Goal: Task Accomplishment & Management: Manage account settings

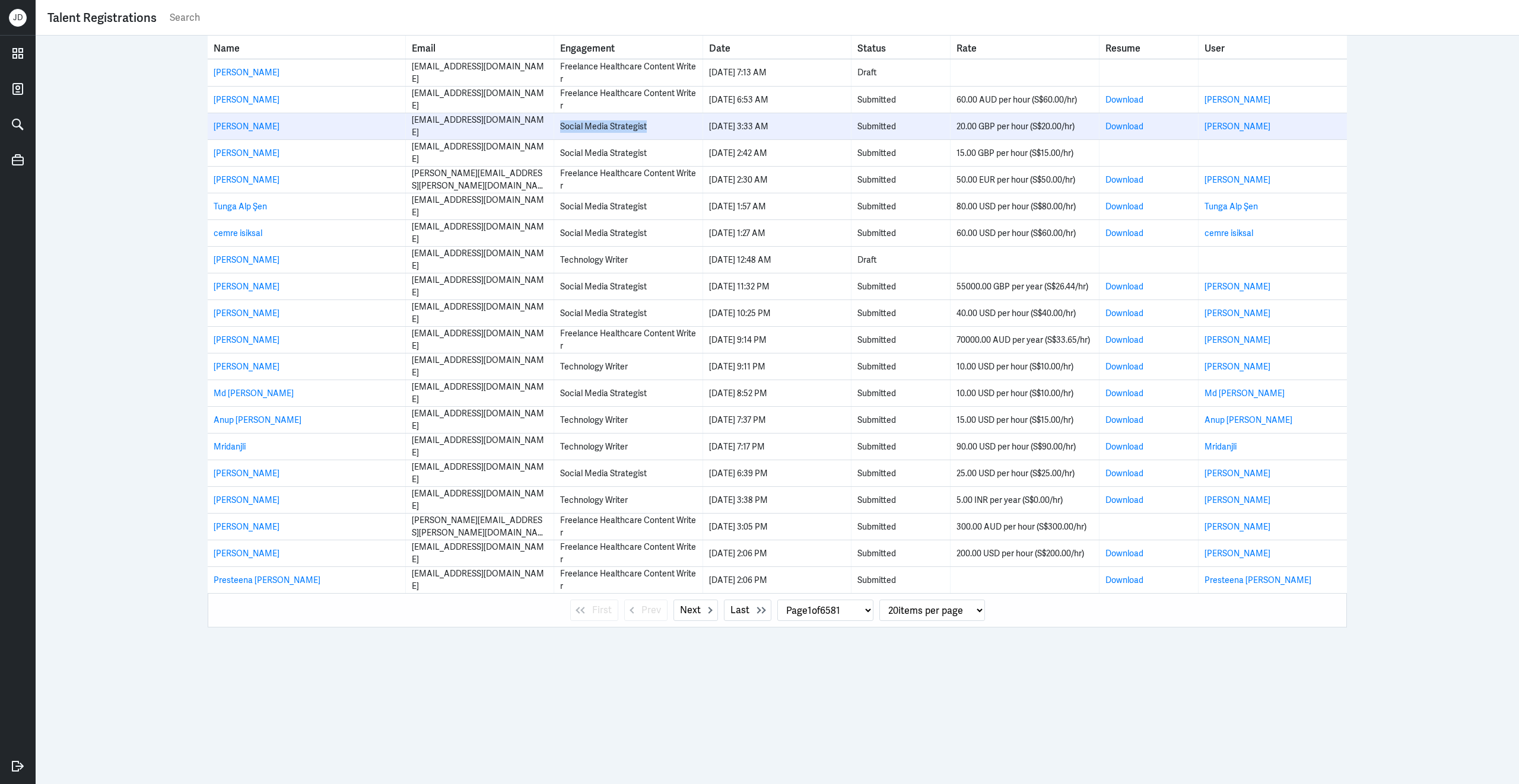
drag, startPoint x: 559, startPoint y: 126, endPoint x: 653, endPoint y: 125, distance: 94.0
click at [654, 126] on td "Social Media Strategist" at bounding box center [628, 126] width 149 height 26
copy div "Social Media Strategist"
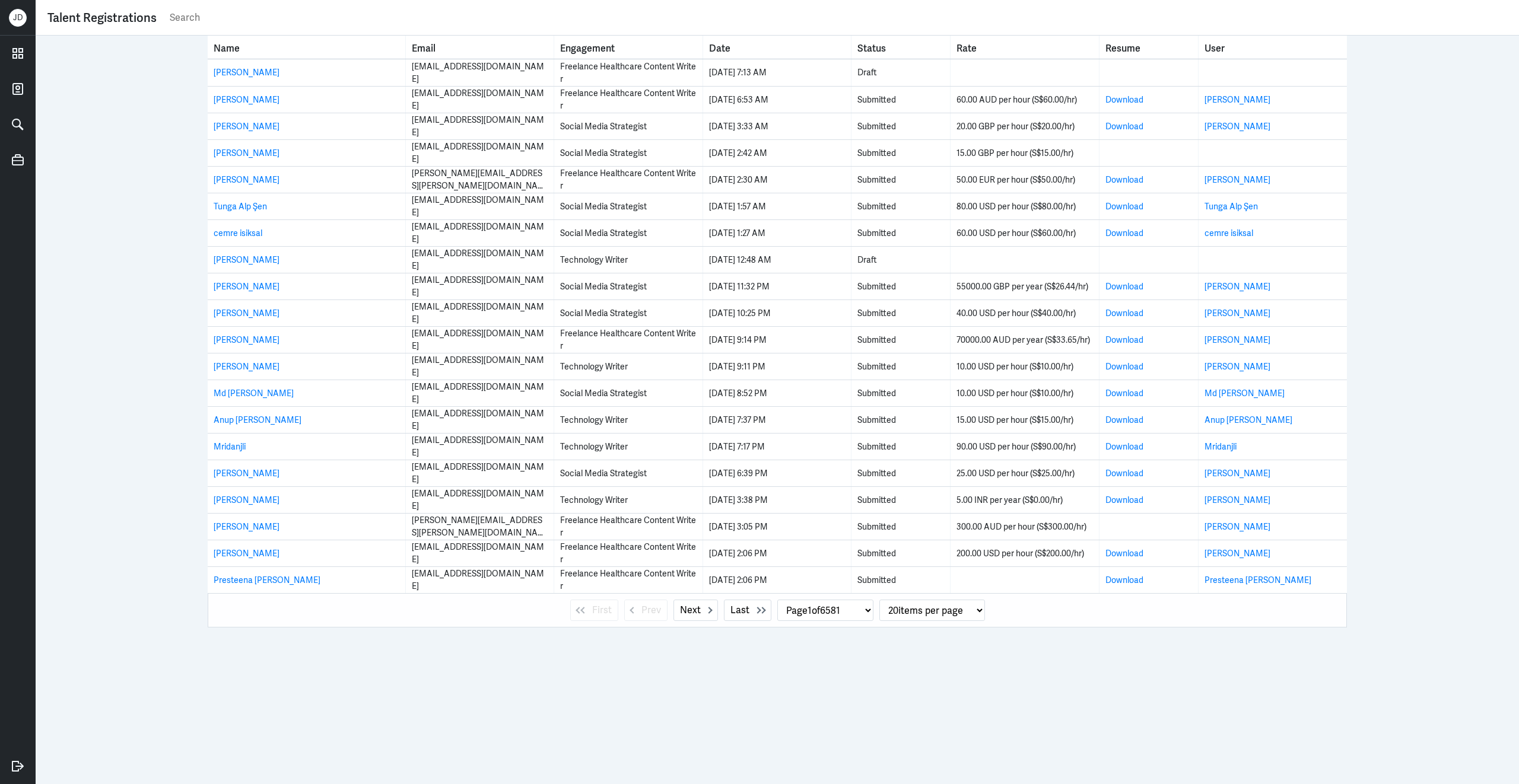
click at [652, 17] on input "text" at bounding box center [838, 17] width 1338 height 18
paste input "Social Media Strategist"
type input "Social Media Strategist"
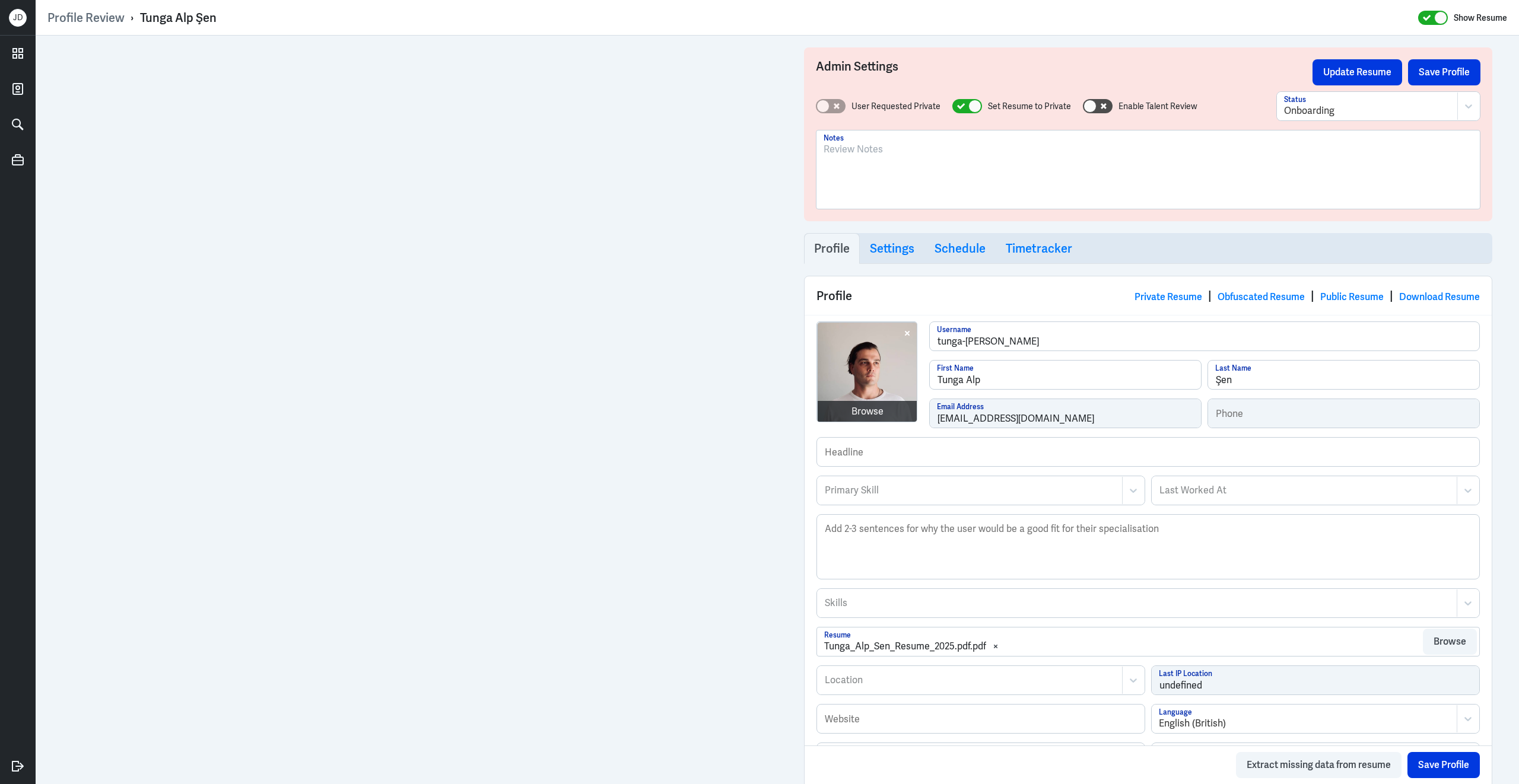
click at [896, 196] on div at bounding box center [1147, 175] width 649 height 64
click at [934, 173] on div at bounding box center [1147, 175] width 649 height 64
click at [934, 173] on div "To enrich screen reader interactions, please activate Accessibility in Grammarl…" at bounding box center [1147, 175] width 649 height 64
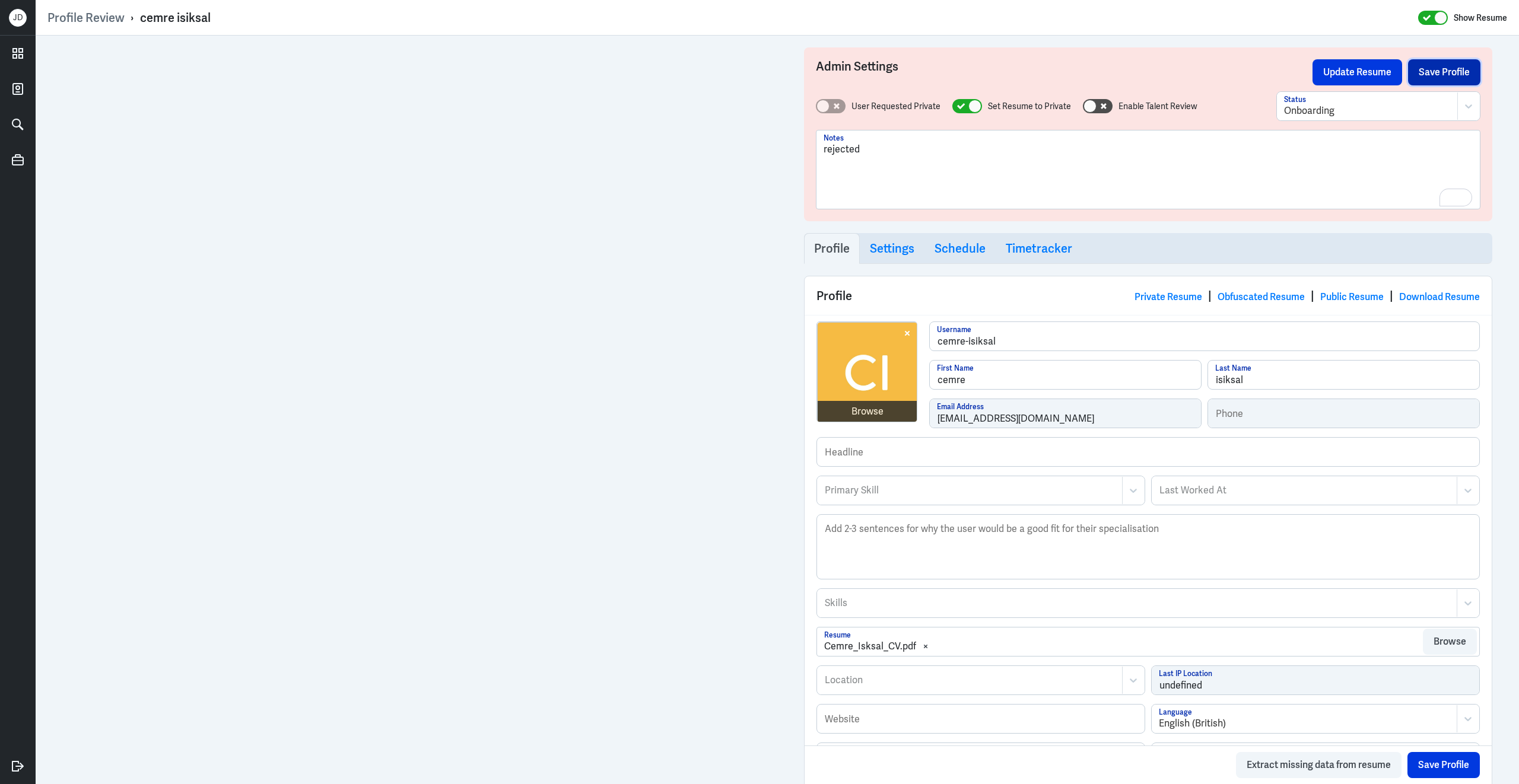
click at [1466, 78] on button "Save Profile" at bounding box center [1443, 72] width 72 height 26
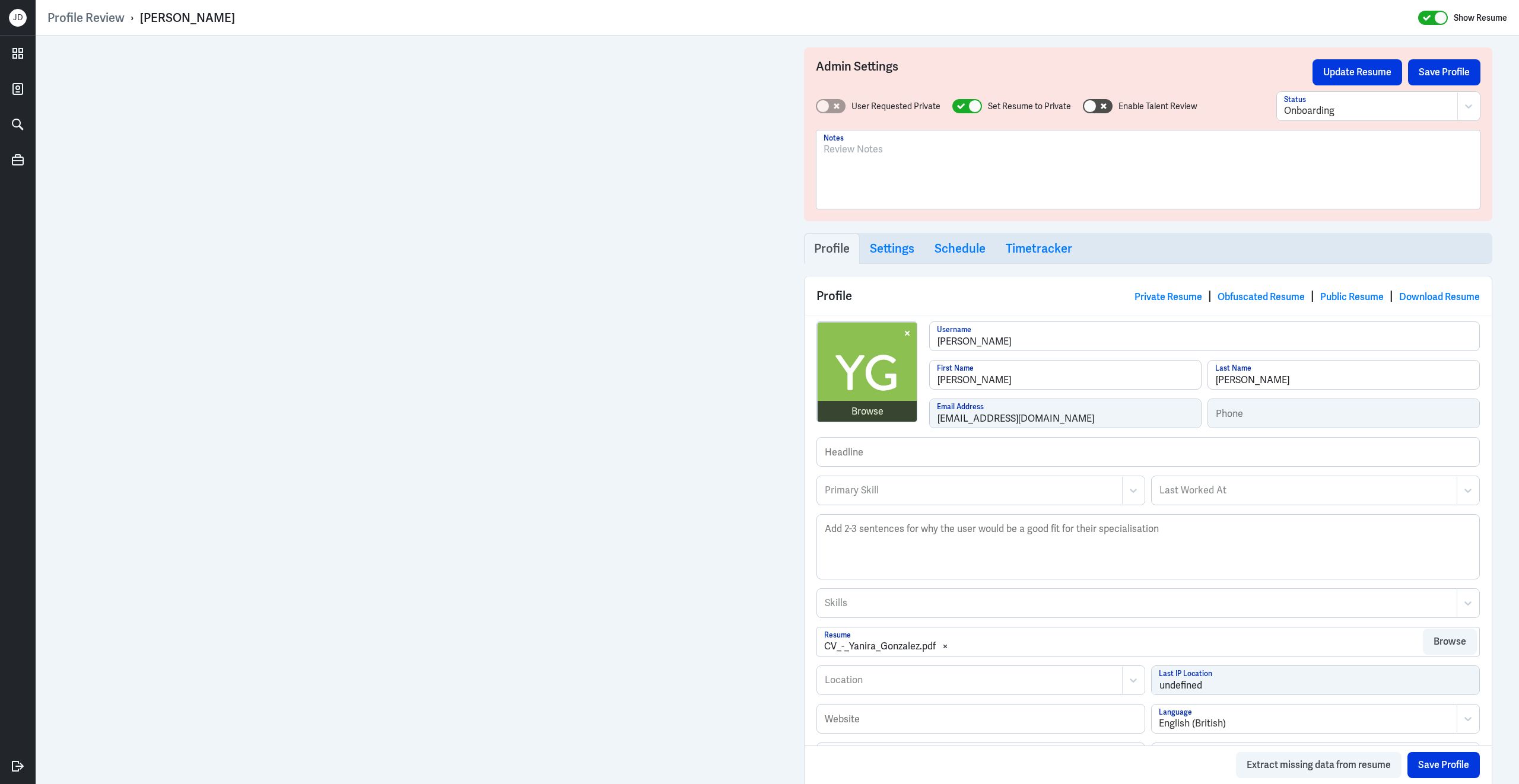
click at [944, 176] on div at bounding box center [1147, 175] width 649 height 64
